Goal: Task Accomplishment & Management: Manage account settings

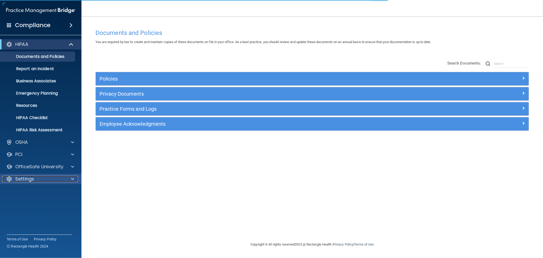
click at [33, 177] on p "Settings" at bounding box center [24, 179] width 19 height 6
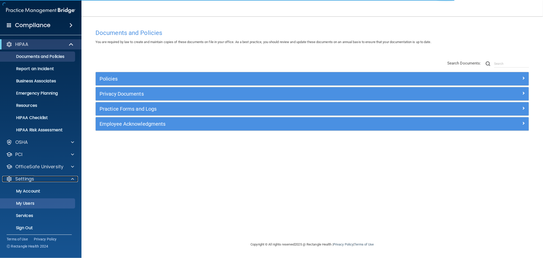
scroll to position [2, 0]
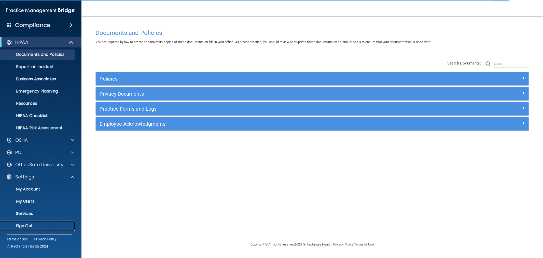
click at [22, 226] on p "Sign Out" at bounding box center [37, 225] width 69 height 5
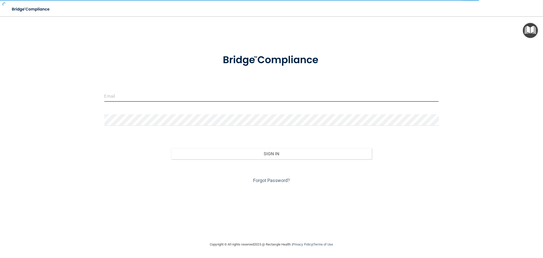
type input "[EMAIL_ADDRESS][DOMAIN_NAME]"
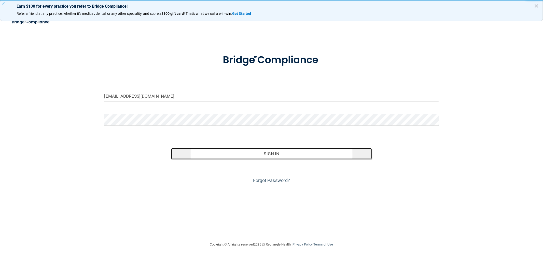
click at [334, 151] on button "Sign In" at bounding box center [271, 153] width 201 height 11
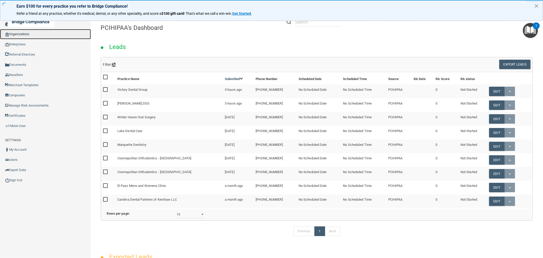
click at [27, 35] on link "Organizations" at bounding box center [45, 34] width 91 height 10
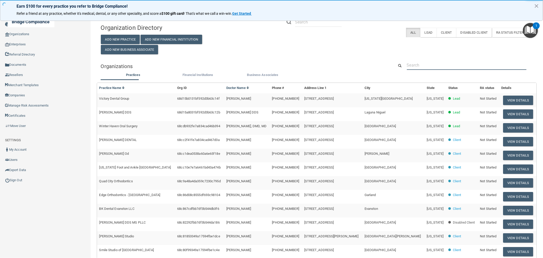
click at [436, 61] on input "text" at bounding box center [467, 64] width 120 height 9
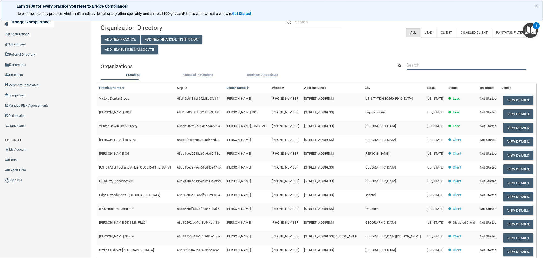
paste input "605) 373-0245"
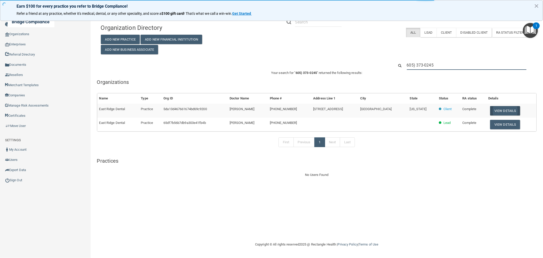
type input "605) 373-0245"
click at [502, 110] on button "View Details" at bounding box center [505, 110] width 30 height 9
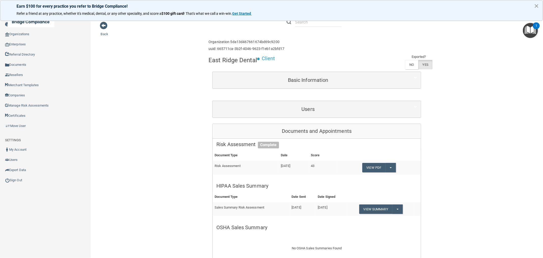
click at [538, 6] on button "×" at bounding box center [536, 6] width 5 height 8
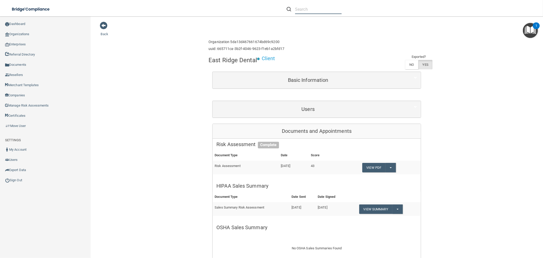
click at [306, 8] on input "text" at bounding box center [318, 9] width 47 height 9
click at [301, 10] on input "heatherpluger@yahoo.com" at bounding box center [318, 9] width 47 height 9
click at [302, 10] on input "heatherpluger@yahoo.com" at bounding box center [318, 9] width 47 height 9
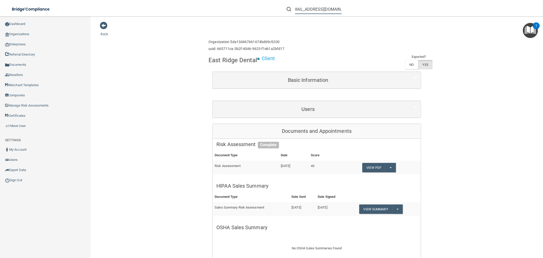
click at [302, 10] on input "heatherpluger@yahoo.com" at bounding box center [318, 9] width 47 height 9
type input "heatherpluger@yahoo.com"
click at [29, 34] on link "Organizations" at bounding box center [45, 34] width 91 height 10
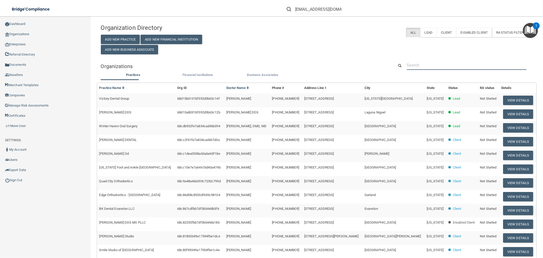
click at [435, 64] on input "text" at bounding box center [467, 64] width 120 height 9
paste input "heatherpluger@yahoo.com"
type input "heatherpluger@yahoo.com"
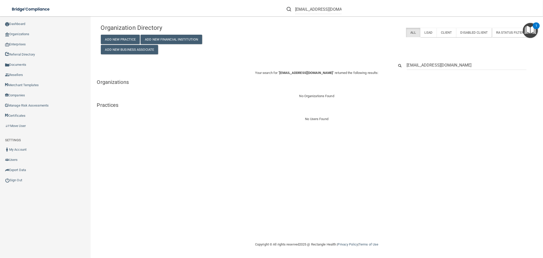
click at [426, 65] on input "heatherpluger@yahoo.com" at bounding box center [467, 64] width 120 height 9
type input "[EMAIL_ADDRESS][DOMAIN_NAME]"
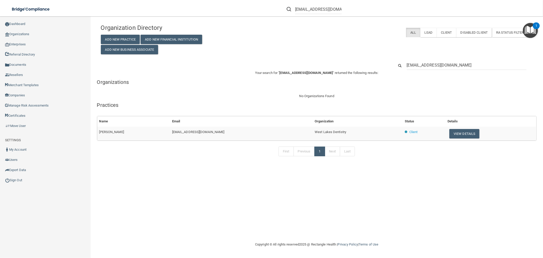
click at [437, 66] on input "[EMAIL_ADDRESS][DOMAIN_NAME]" at bounding box center [467, 64] width 120 height 9
click at [457, 139] on td "View Details" at bounding box center [490, 133] width 91 height 14
click at [452, 65] on input "[EMAIL_ADDRESS][DOMAIN_NAME]" at bounding box center [467, 64] width 120 height 9
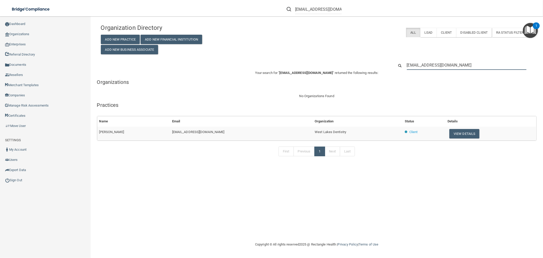
click at [452, 65] on input "[EMAIL_ADDRESS][DOMAIN_NAME]" at bounding box center [467, 64] width 120 height 9
click at [458, 133] on button "View Details" at bounding box center [464, 133] width 30 height 9
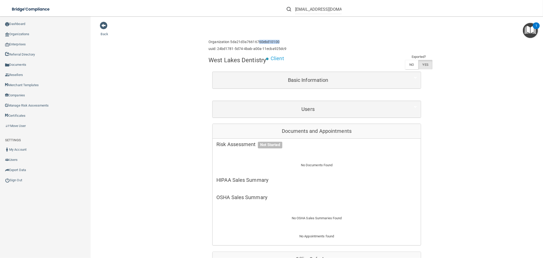
drag, startPoint x: 279, startPoint y: 41, endPoint x: 251, endPoint y: 39, distance: 28.6
click at [253, 40] on h6 "Organization 5da21d3a76616760ebd10100" at bounding box center [247, 42] width 78 height 4
drag, startPoint x: 19, startPoint y: 32, endPoint x: 90, endPoint y: 49, distance: 73.6
click at [19, 32] on link "Organizations" at bounding box center [45, 34] width 91 height 10
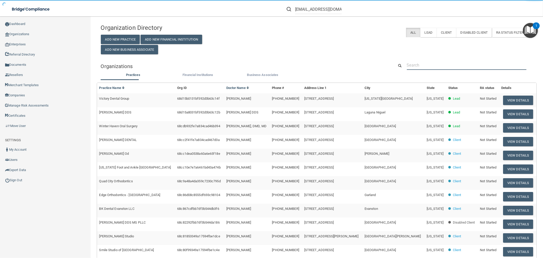
click at [431, 67] on input "text" at bounding box center [467, 64] width 120 height 9
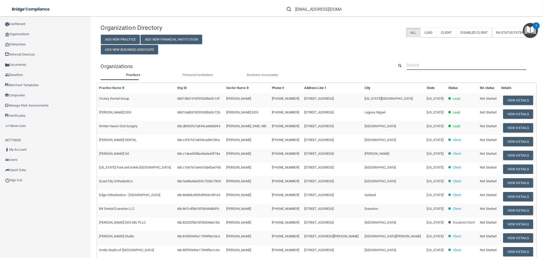
paste input "605) 373-0245"
type input "605) 373-0245"
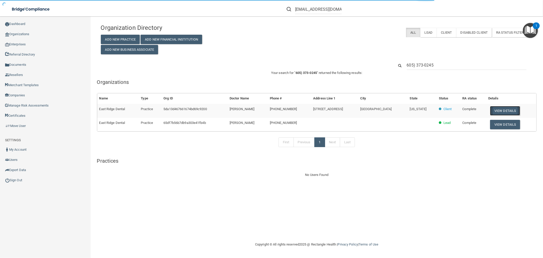
click at [510, 108] on button "View Details" at bounding box center [505, 110] width 30 height 9
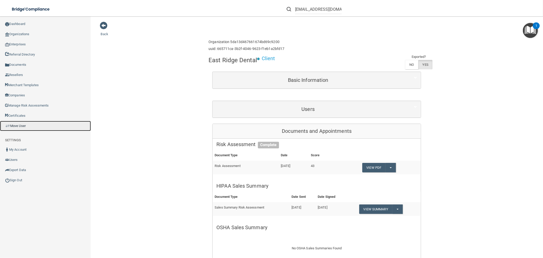
click at [26, 126] on link "Move User" at bounding box center [45, 126] width 91 height 10
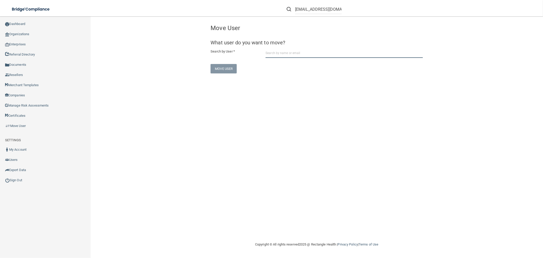
click at [320, 53] on input "text" at bounding box center [343, 52] width 157 height 9
paste input "[EMAIL_ADDRESS][DOMAIN_NAME]"
click at [311, 62] on div "Heather Plueger West Lakes Dentistry heatherplueger@yahoo.com Organization" at bounding box center [326, 69] width 118 height 19
type input "[PERSON_NAME]"
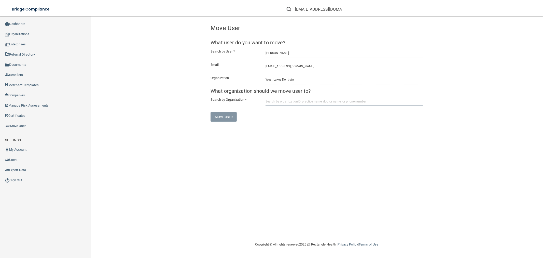
click at [322, 101] on input "text" at bounding box center [343, 100] width 157 height 9
paste input "5da13d467661674bd69c9200"
click at [304, 118] on div "East Ridge Dental 6053730245" at bounding box center [327, 118] width 110 height 4
type input "East Ridge Dental"
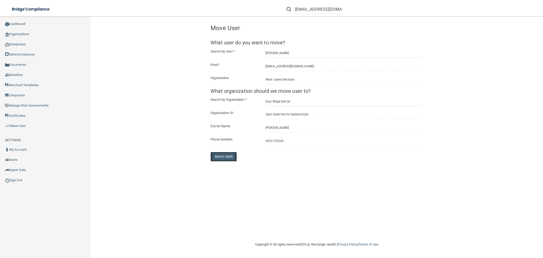
click at [223, 156] on button "Move User" at bounding box center [223, 156] width 26 height 9
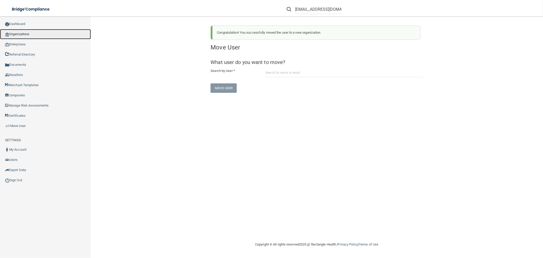
click at [31, 29] on link "Organizations" at bounding box center [45, 34] width 91 height 10
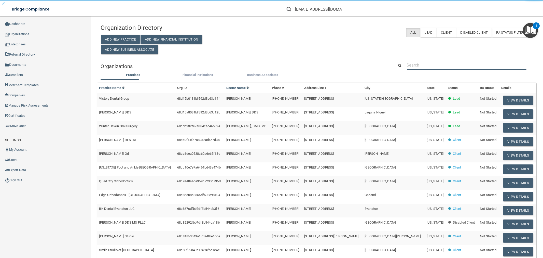
drag, startPoint x: 454, startPoint y: 62, endPoint x: 453, endPoint y: 64, distance: 2.8
click at [453, 64] on input "text" at bounding box center [467, 64] width 120 height 9
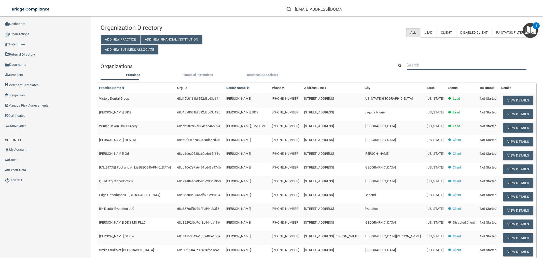
paste input "605) 373-0245"
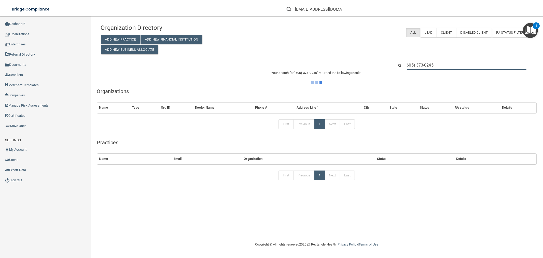
type input "605) 373-0245"
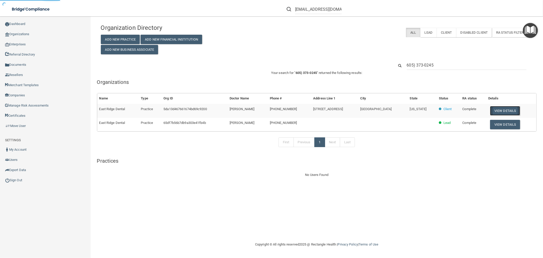
click at [508, 109] on button "View Details" at bounding box center [505, 110] width 30 height 9
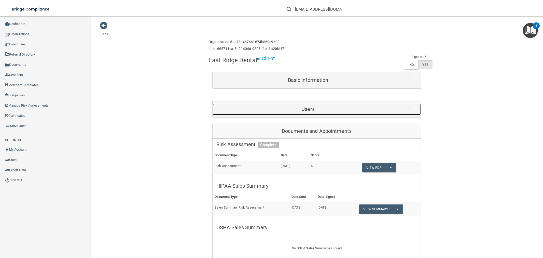
click at [298, 103] on div "Users" at bounding box center [307, 108] width 191 height 11
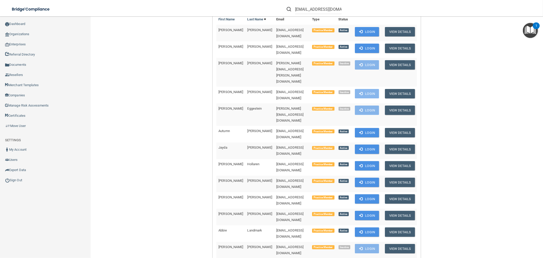
scroll to position [198, 0]
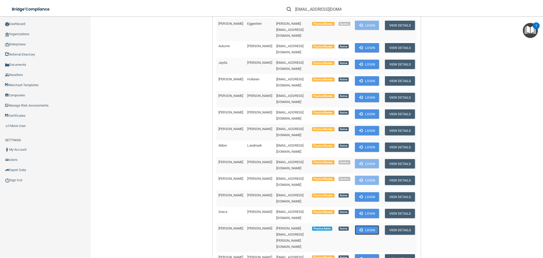
click at [364, 225] on button "Login" at bounding box center [367, 229] width 24 height 9
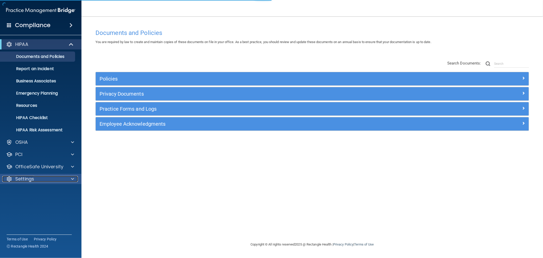
click at [28, 179] on p "Settings" at bounding box center [24, 179] width 19 height 6
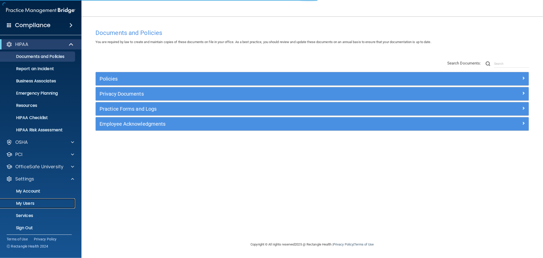
click at [26, 204] on p "My Users" at bounding box center [37, 203] width 69 height 5
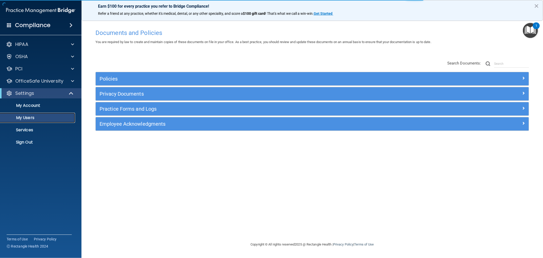
select select "20"
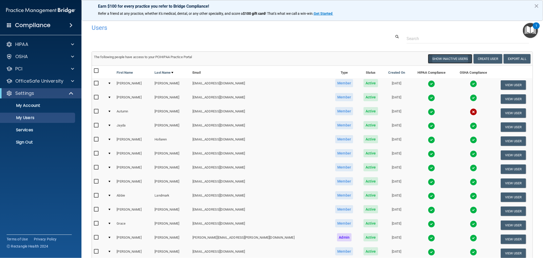
click at [430, 56] on button "Show Inactive Users" at bounding box center [450, 58] width 44 height 9
select select "20"
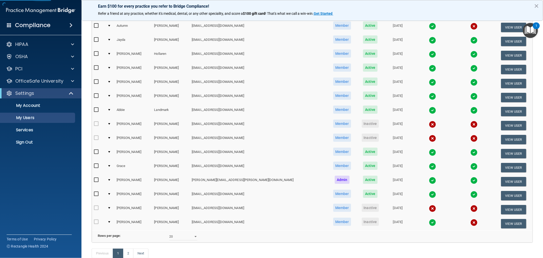
scroll to position [141, 0]
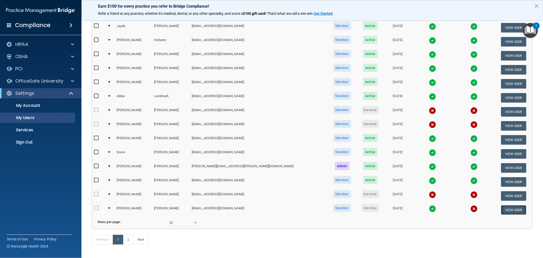
click at [502, 207] on button "View User" at bounding box center [513, 209] width 25 height 9
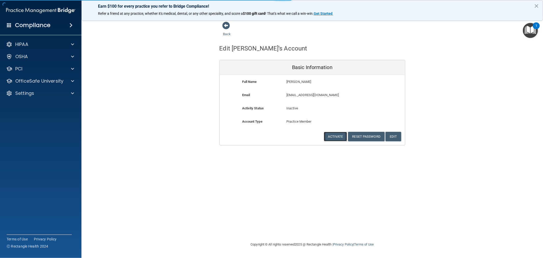
click at [330, 138] on button "Activate" at bounding box center [335, 136] width 23 height 9
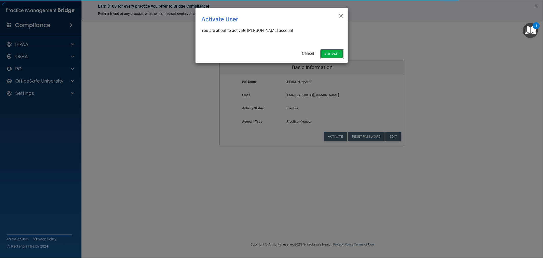
click at [332, 51] on button "Activate" at bounding box center [331, 53] width 23 height 9
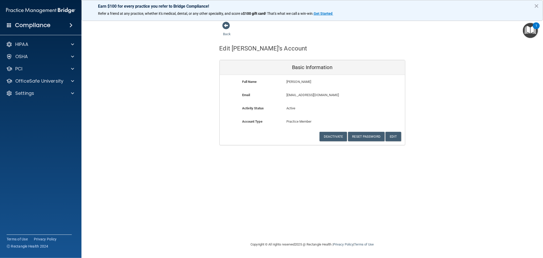
click at [536, 5] on button "×" at bounding box center [536, 6] width 5 height 8
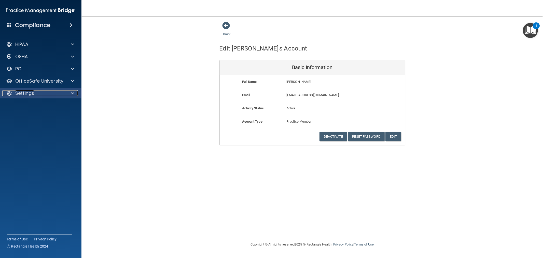
click at [24, 90] on p "Settings" at bounding box center [24, 93] width 19 height 6
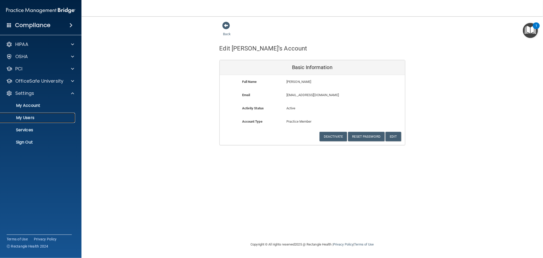
click at [27, 118] on p "My Users" at bounding box center [37, 117] width 69 height 5
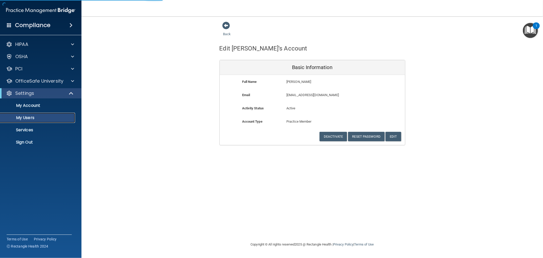
select select "20"
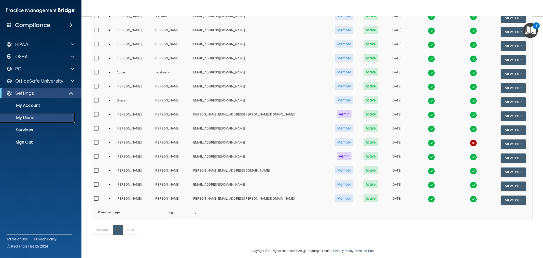
scroll to position [105, 0]
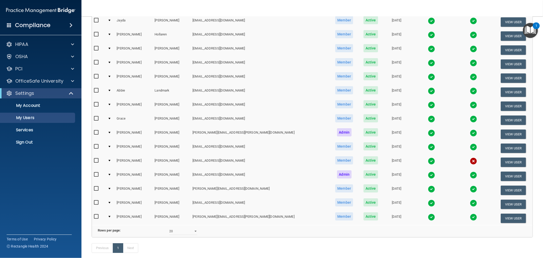
click at [428, 158] on img at bounding box center [431, 160] width 7 height 7
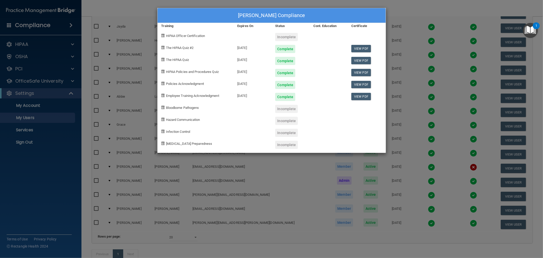
drag, startPoint x: 255, startPoint y: 121, endPoint x: 260, endPoint y: 123, distance: 5.5
click at [254, 121] on div at bounding box center [252, 119] width 38 height 12
click at [267, 202] on div "[PERSON_NAME] Compliance Training Expires On Status Cont. Education Certificate…" at bounding box center [271, 129] width 543 height 258
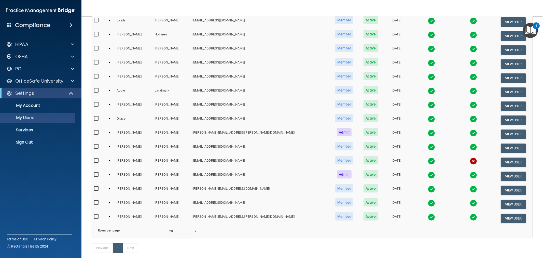
click at [428, 157] on img at bounding box center [431, 160] width 7 height 7
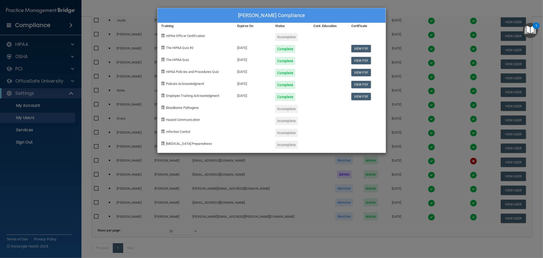
click at [432, 156] on div "[PERSON_NAME] Compliance Training Expires On Status Cont. Education Certificate…" at bounding box center [271, 129] width 543 height 258
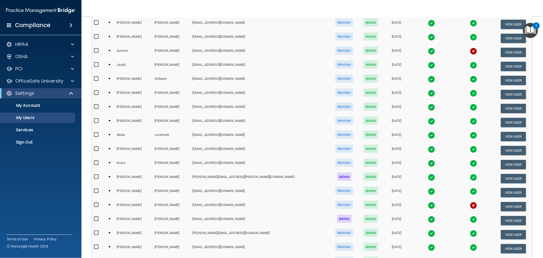
scroll to position [133, 0]
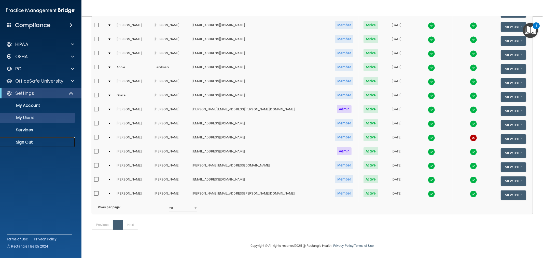
drag, startPoint x: 30, startPoint y: 141, endPoint x: 6, endPoint y: 140, distance: 23.2
click at [30, 141] on p "Sign Out" at bounding box center [37, 141] width 69 height 5
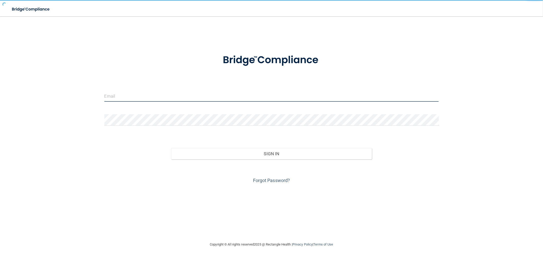
type input "[EMAIL_ADDRESS][DOMAIN_NAME]"
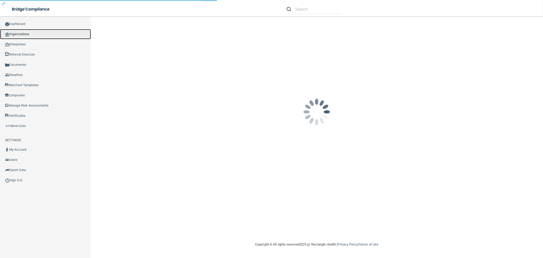
click at [28, 30] on link "Organizations" at bounding box center [45, 34] width 91 height 10
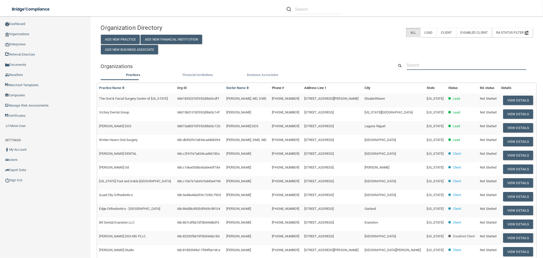
click at [451, 67] on input "text" at bounding box center [467, 64] width 120 height 9
paste input "toni@cmacq.com"
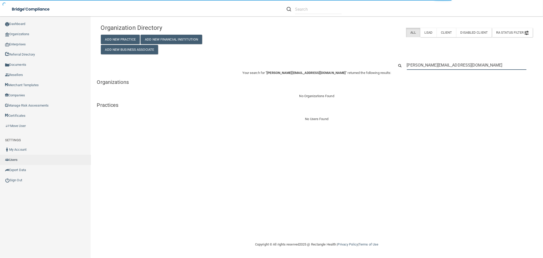
type input "toni@cmacq.com"
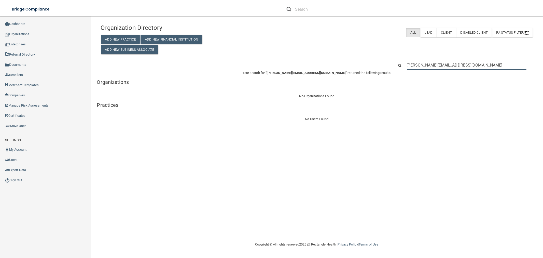
click at [452, 66] on input "toni@cmacq.com" at bounding box center [467, 64] width 120 height 9
paste input "kay.stewart"
type input "kay.stewart@cmacq.com"
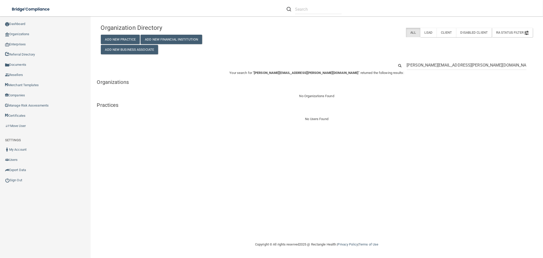
click at [444, 56] on div "Organization Directory Add New Practice Add New Financial Institution Add New B…" at bounding box center [317, 71] width 432 height 101
click at [443, 64] on input "kay.stewart@cmacq.com" at bounding box center [467, 64] width 120 height 9
click at [443, 65] on input "kay.stewart@cmacq.com" at bounding box center [467, 64] width 120 height 9
paste input "rachel"
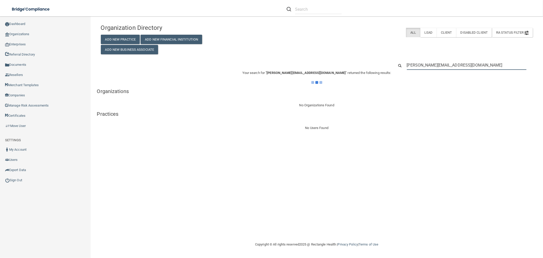
type input "rachel@cmacq.com"
